Goal: Task Accomplishment & Management: Manage account settings

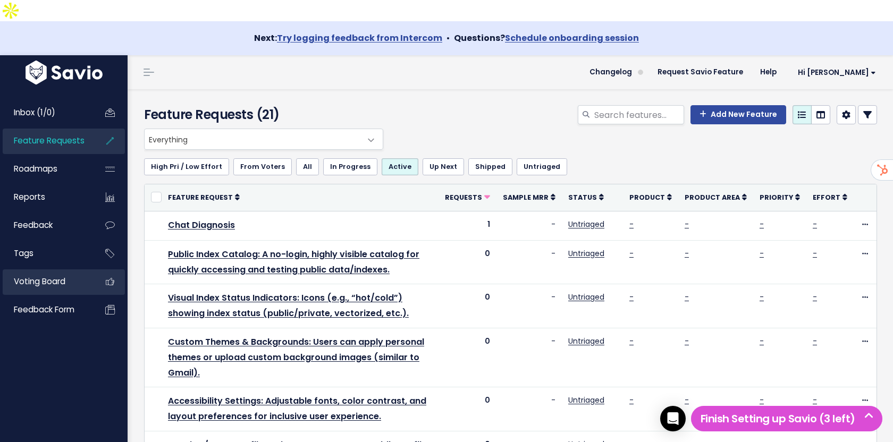
click at [73, 269] on link "Voting Board" at bounding box center [46, 281] width 86 height 24
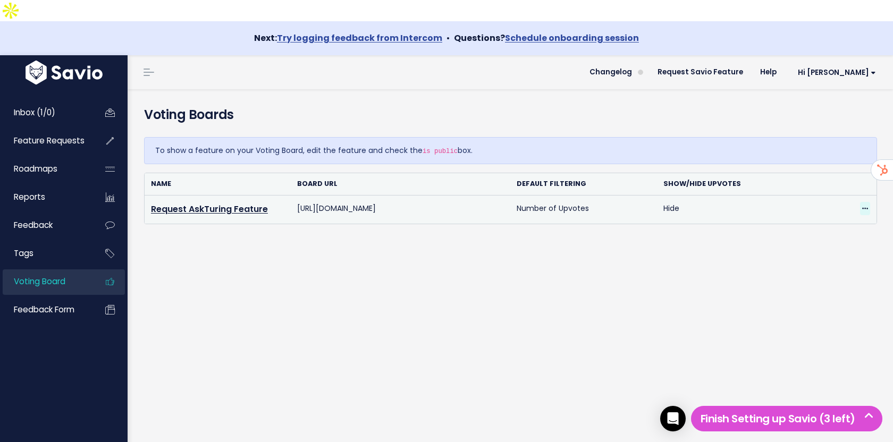
click at [868, 202] on span at bounding box center [865, 208] width 10 height 13
click at [808, 227] on link "Edit" at bounding box center [827, 237] width 77 height 21
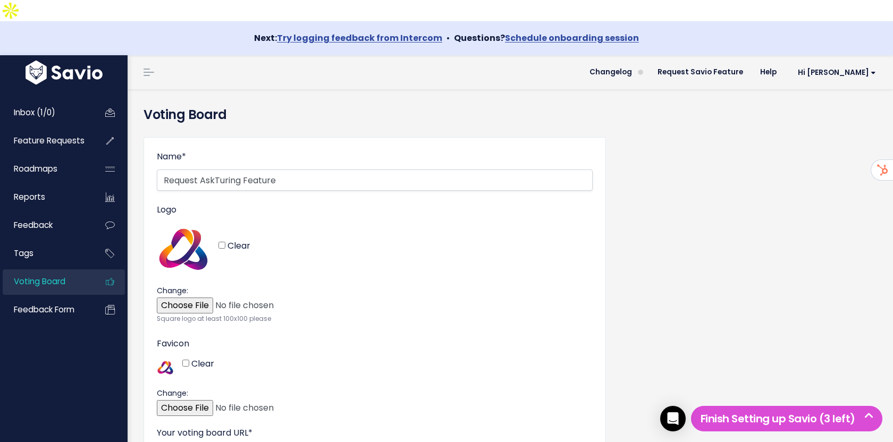
click at [58, 378] on div "Inbox (1/0) Feature Requests Roadmaps Reports" at bounding box center [64, 277] width 128 height 381
click at [56, 360] on div "Inbox (1/0) Feature Requests Roadmaps Reports" at bounding box center [64, 277] width 128 height 381
click at [191, 232] on img at bounding box center [183, 249] width 53 height 53
click at [221, 242] on input "Clear" at bounding box center [221, 245] width 7 height 7
checkbox input "true"
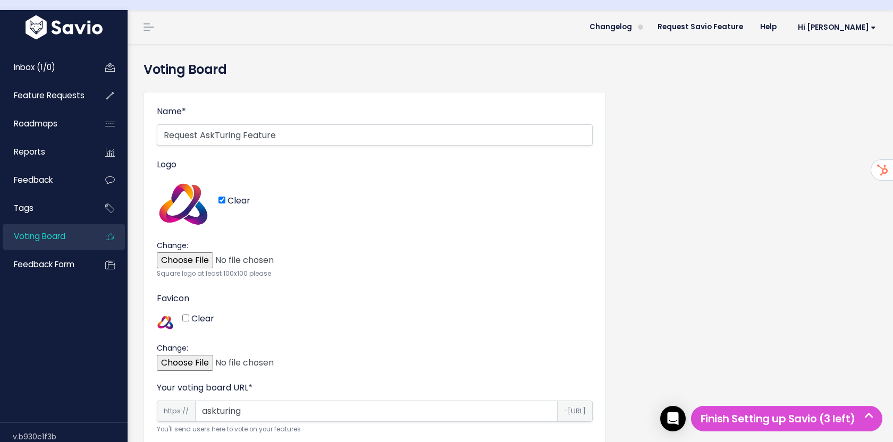
scroll to position [49, 0]
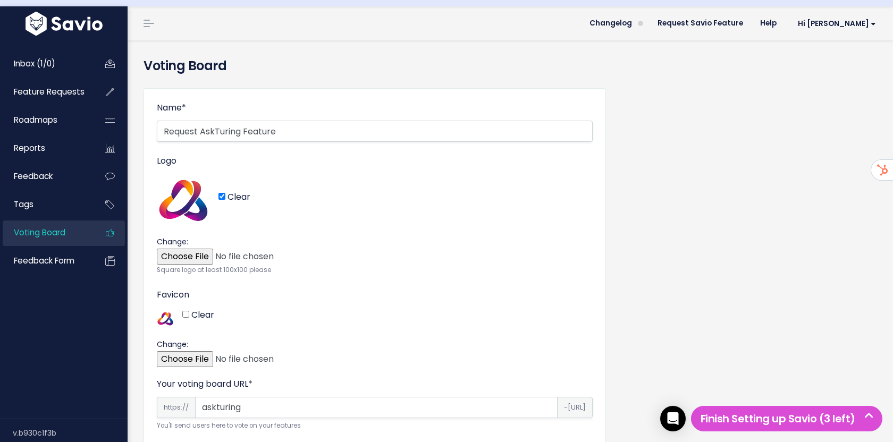
click at [187, 311] on input "Clear" at bounding box center [185, 314] width 7 height 7
checkbox input "true"
click at [222, 190] on div "Clear" at bounding box center [234, 201] width 32 height 22
click at [201, 245] on input "Logo" at bounding box center [368, 255] width 436 height 21
click at [107, 343] on div "Inbox (1/0) Feature Requests Roadmaps Reports" at bounding box center [64, 228] width 128 height 381
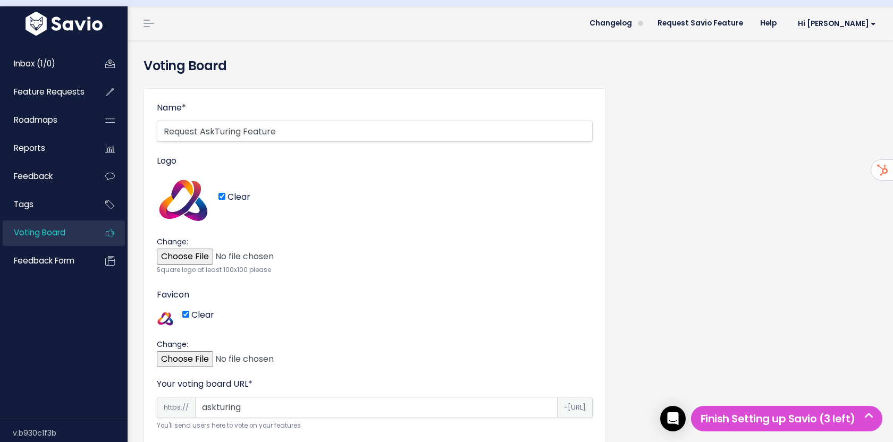
click at [84, 359] on div "Inbox (1/0) Feature Requests Roadmaps Reports" at bounding box center [64, 228] width 128 height 381
click at [188, 245] on input "Logo" at bounding box center [368, 255] width 436 height 21
type input "C:\fakepath\Logo-make-it-so.png"
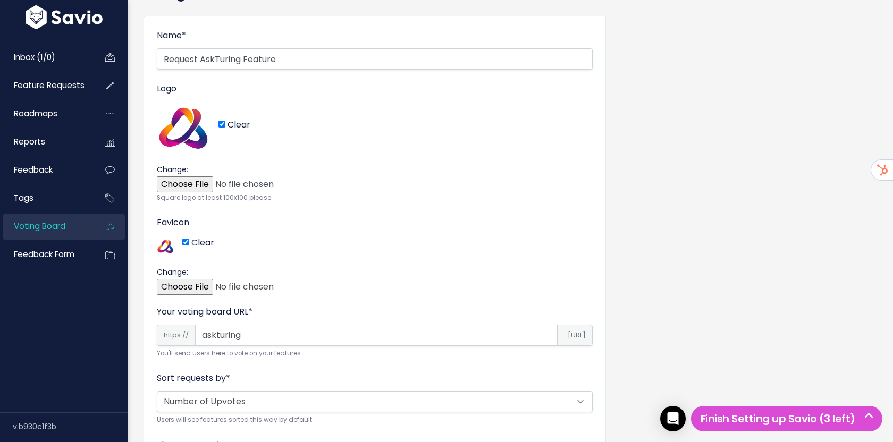
scroll to position [147, 0]
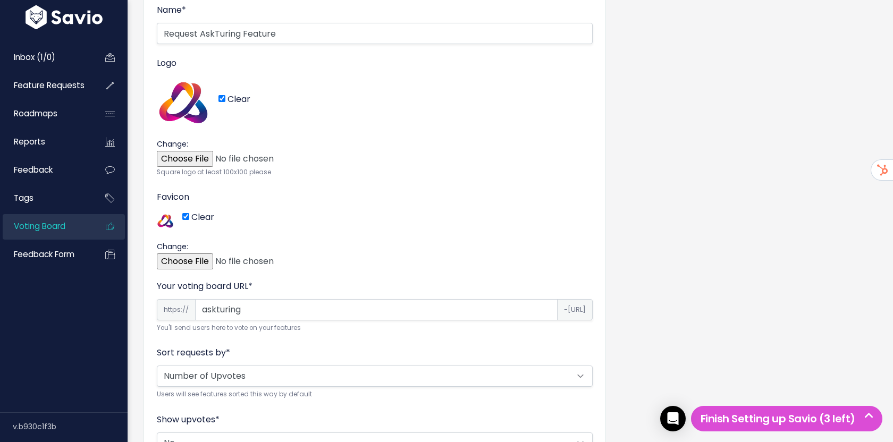
click at [185, 250] on input "Favicon" at bounding box center [368, 260] width 436 height 21
type input "C:\fakepath\Logo-make-it-so copy.png"
click at [612, 231] on div "Name * Request AskTuring Feature Logo Clear Change: Square logo at least 100x10…" at bounding box center [375, 351] width 478 height 739
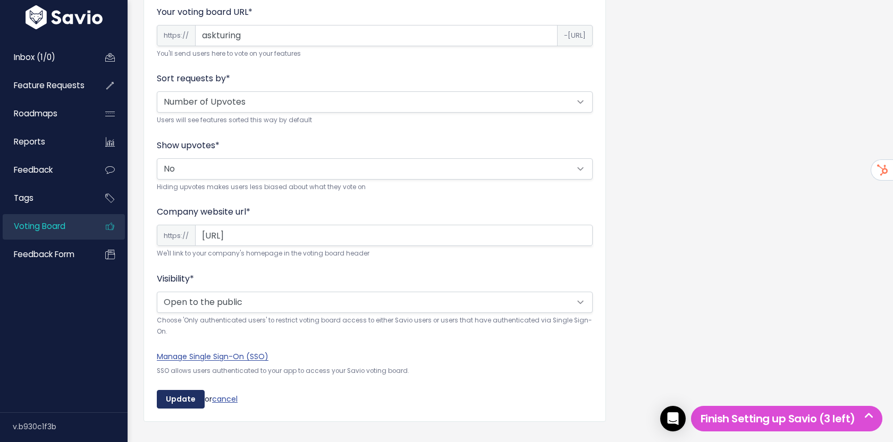
click at [181, 390] on input "Update" at bounding box center [181, 399] width 48 height 19
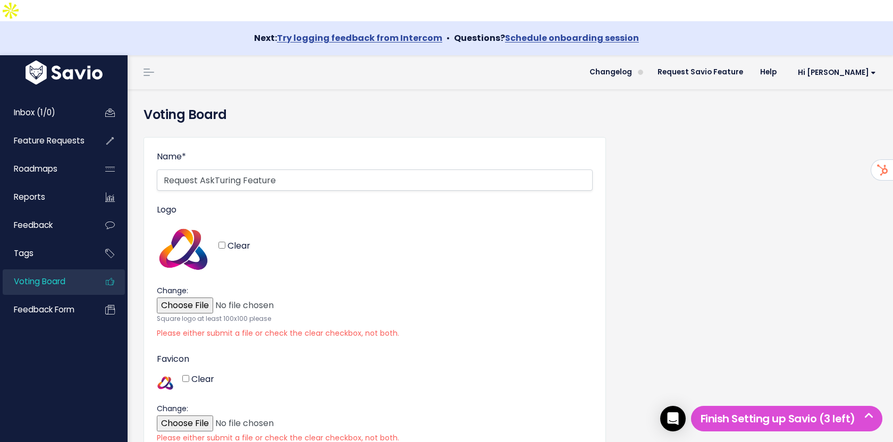
click at [192, 226] on img at bounding box center [183, 249] width 53 height 53
click at [193, 294] on input "Logo" at bounding box center [368, 304] width 436 height 21
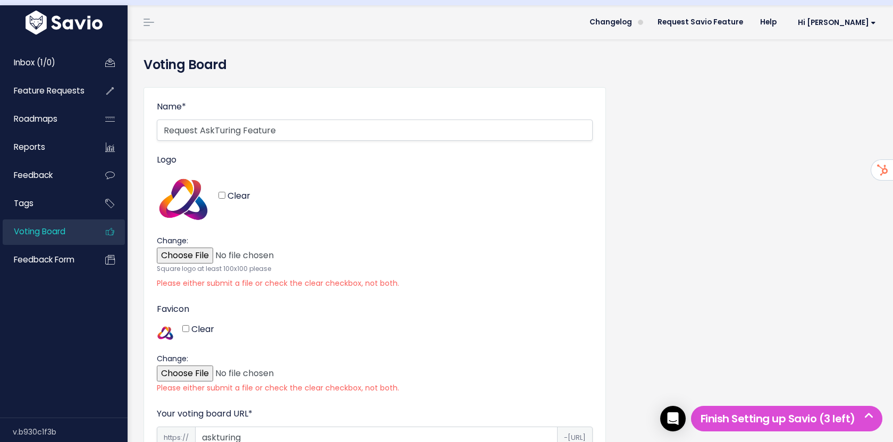
scroll to position [57, 0]
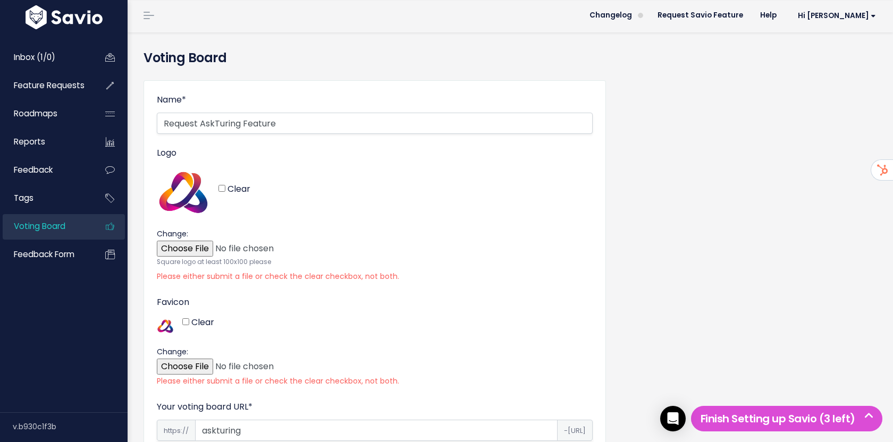
click at [198, 167] on img at bounding box center [183, 192] width 53 height 53
click at [182, 175] on img at bounding box center [183, 192] width 53 height 53
click at [274, 196] on div "Clear" at bounding box center [375, 192] width 436 height 53
click at [191, 237] on input "Logo" at bounding box center [368, 247] width 436 height 21
type input "C:\fakepath\Logo-make-it-so copy.png"
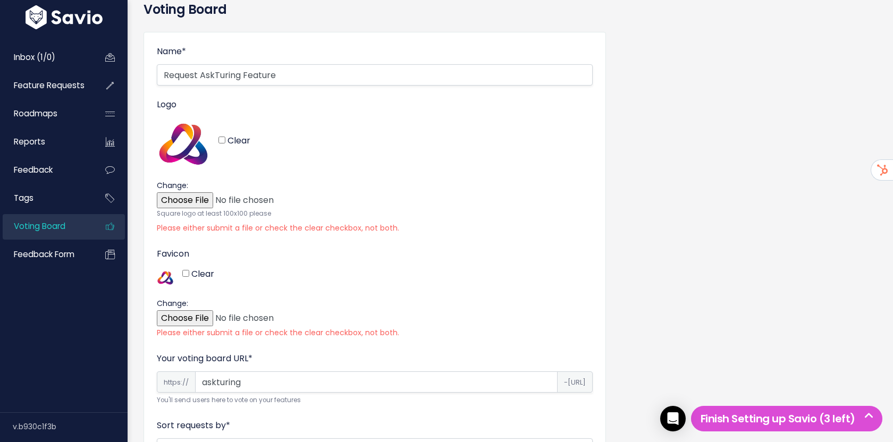
scroll to position [106, 0]
click at [216, 221] on span "Please either submit a file or check the clear checkbox, not both." at bounding box center [375, 227] width 436 height 13
click at [192, 306] on input "Favicon" at bounding box center [368, 316] width 436 height 21
type input "C:\fakepath\Logo-make-it-so copy.png"
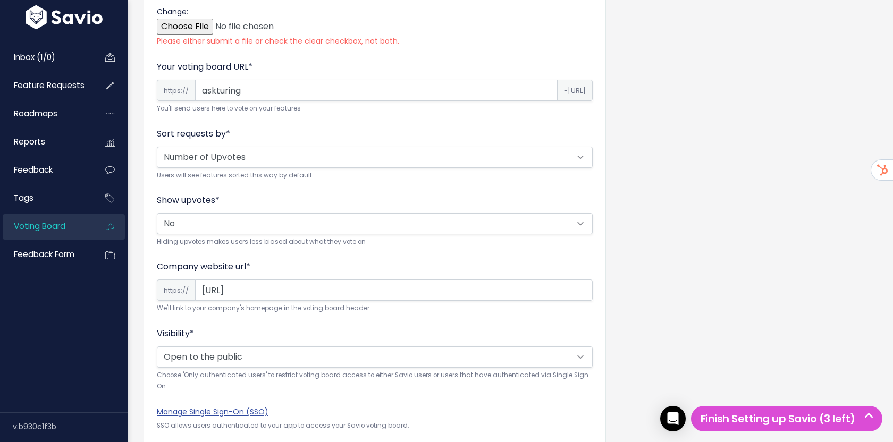
scroll to position [452, 0]
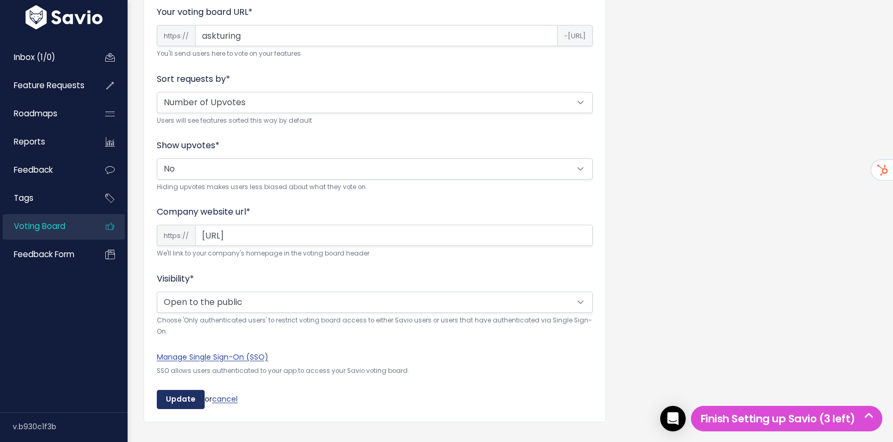
click at [180, 390] on input "Update" at bounding box center [181, 399] width 48 height 19
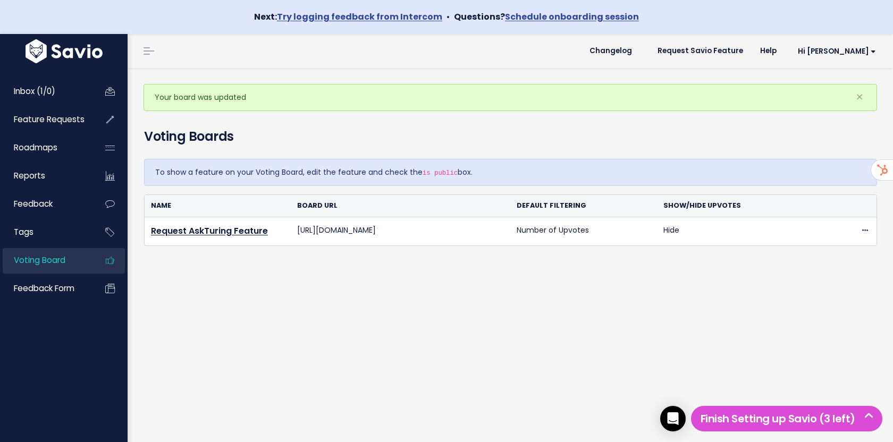
click at [266, 329] on div "Your board was updated × Voting Boards To show a feature on your Voting Board, …" at bounding box center [510, 272] width 765 height 408
